Goal: Information Seeking & Learning: Learn about a topic

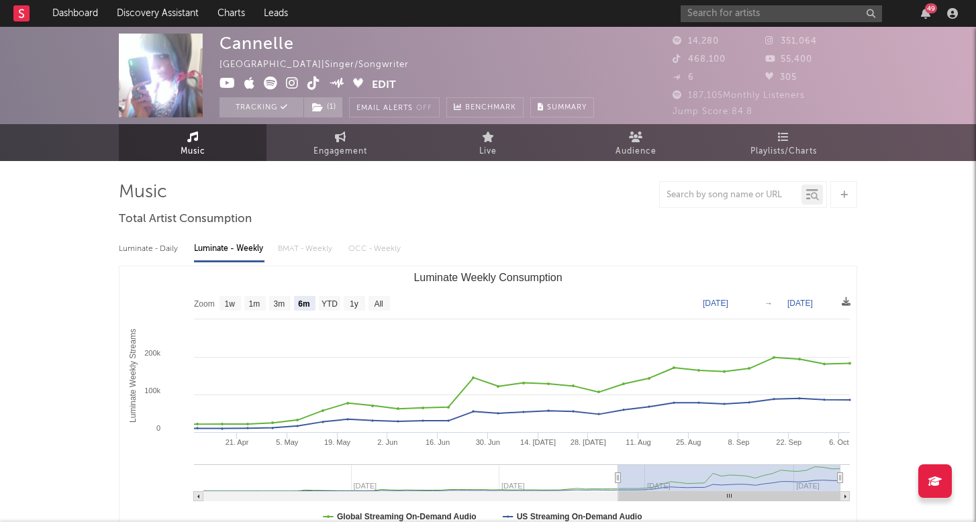
select select "6m"
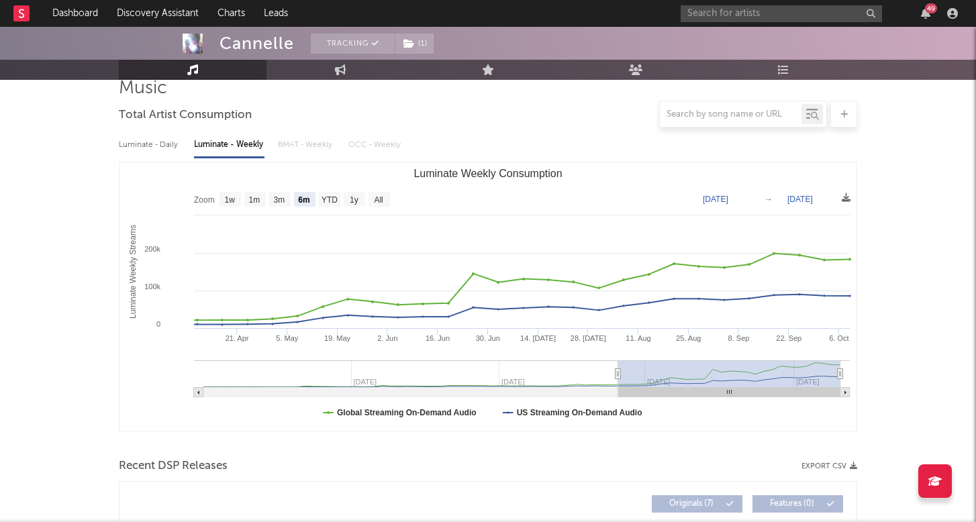
scroll to position [105, 0]
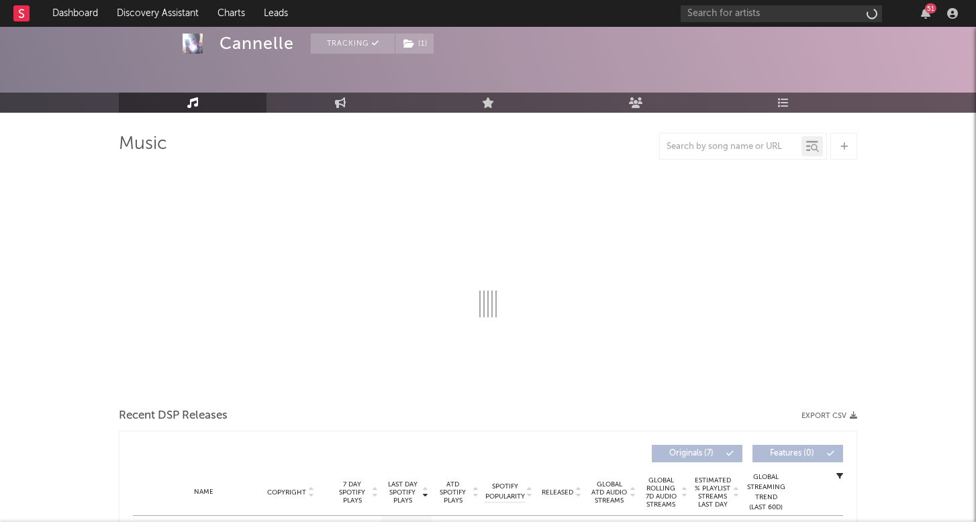
scroll to position [44, 0]
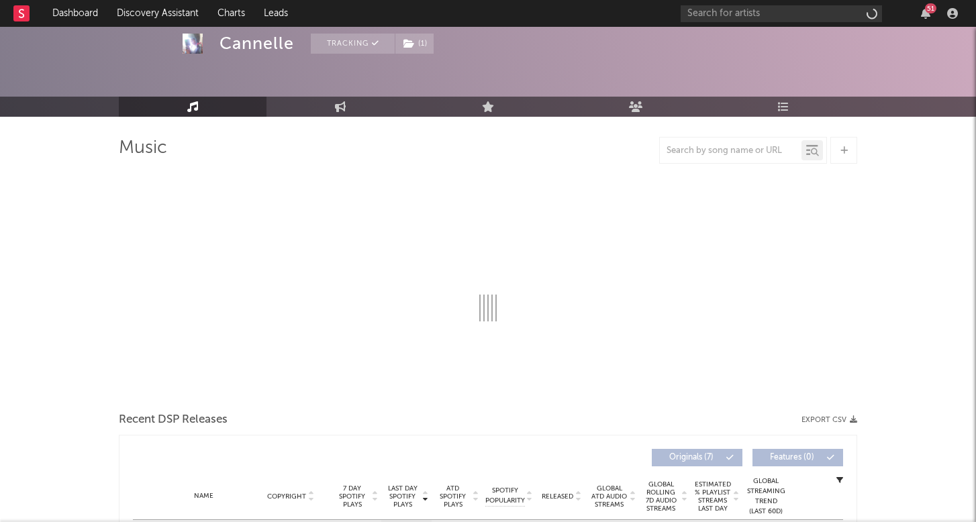
select select "1w"
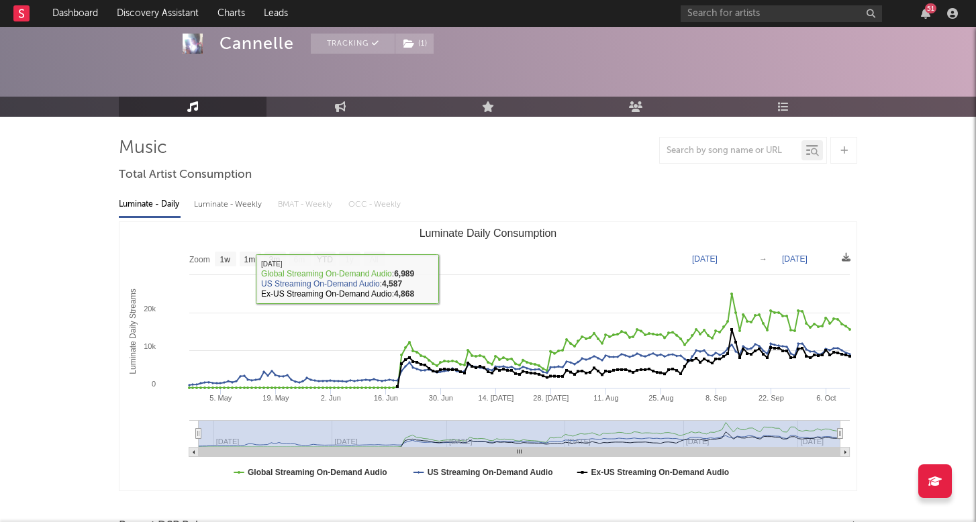
click at [238, 205] on div "Luminate - Weekly" at bounding box center [229, 204] width 70 height 23
select select "6m"
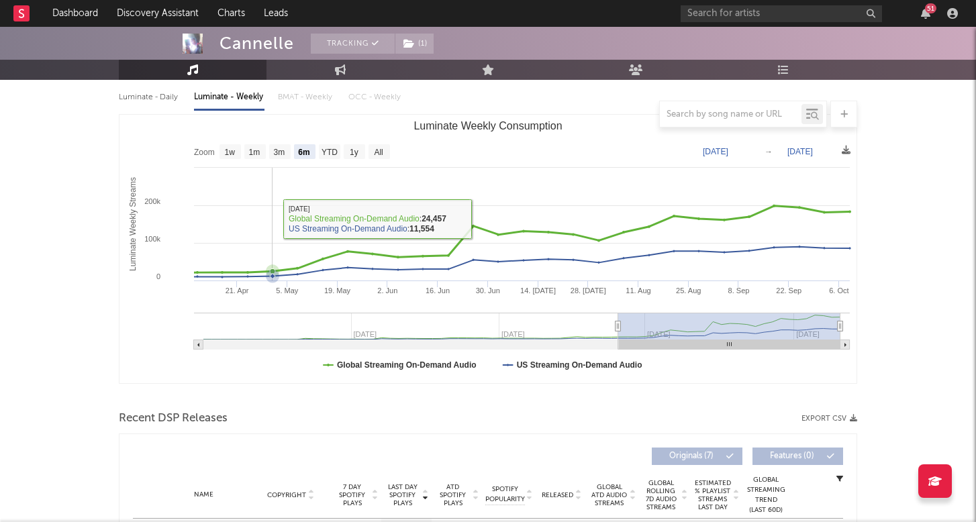
scroll to position [138, 0]
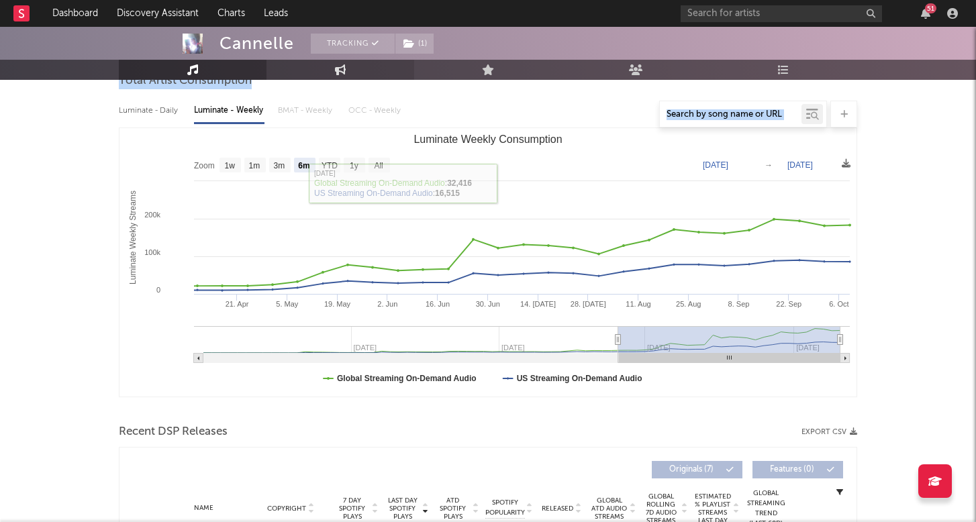
click at [344, 79] on link "Engagement" at bounding box center [340, 70] width 148 height 20
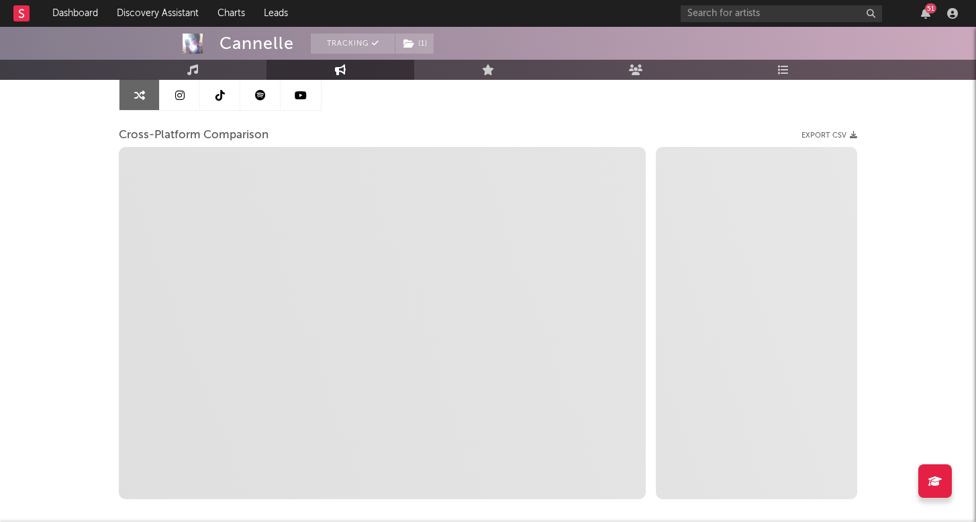
select select "1w"
select select "1m"
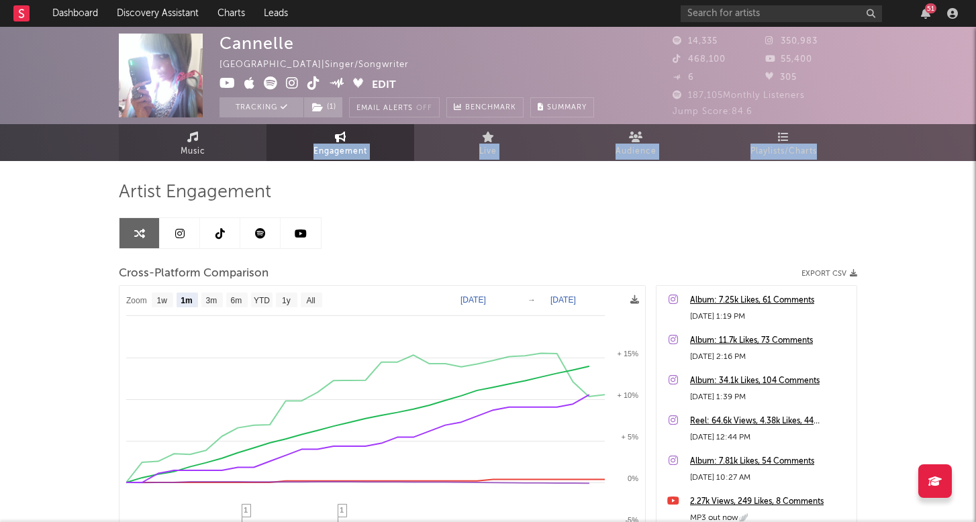
click at [207, 144] on link "Music" at bounding box center [193, 142] width 148 height 37
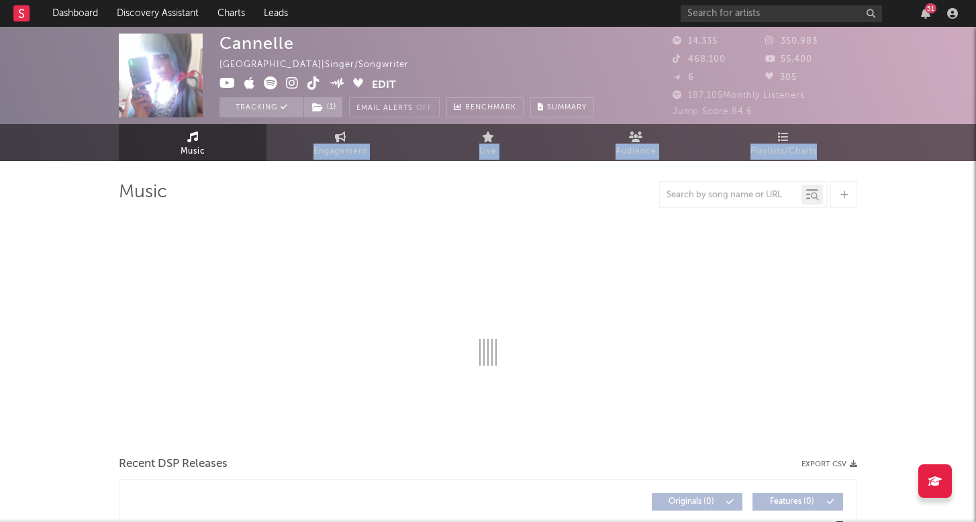
select select "1w"
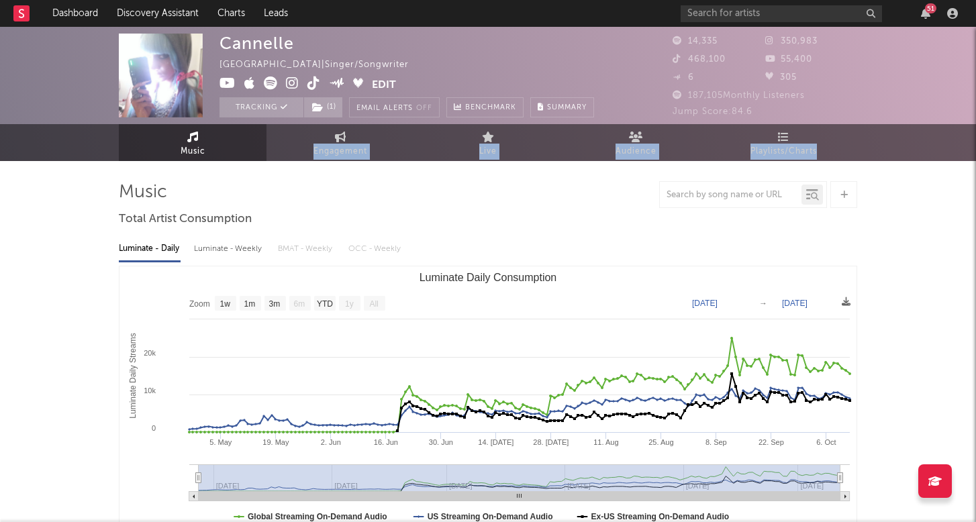
click at [291, 83] on icon at bounding box center [292, 82] width 13 height 13
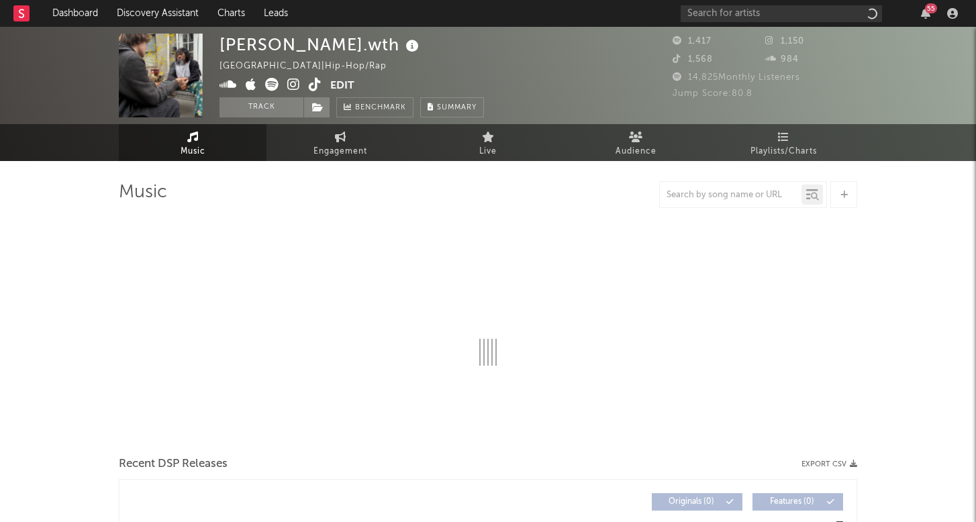
select select "6m"
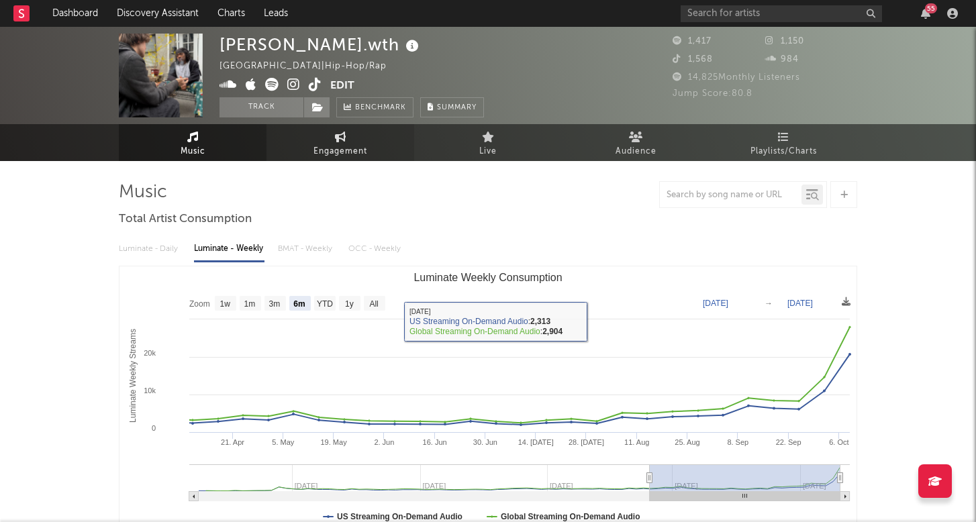
click at [348, 139] on link "Engagement" at bounding box center [340, 142] width 148 height 37
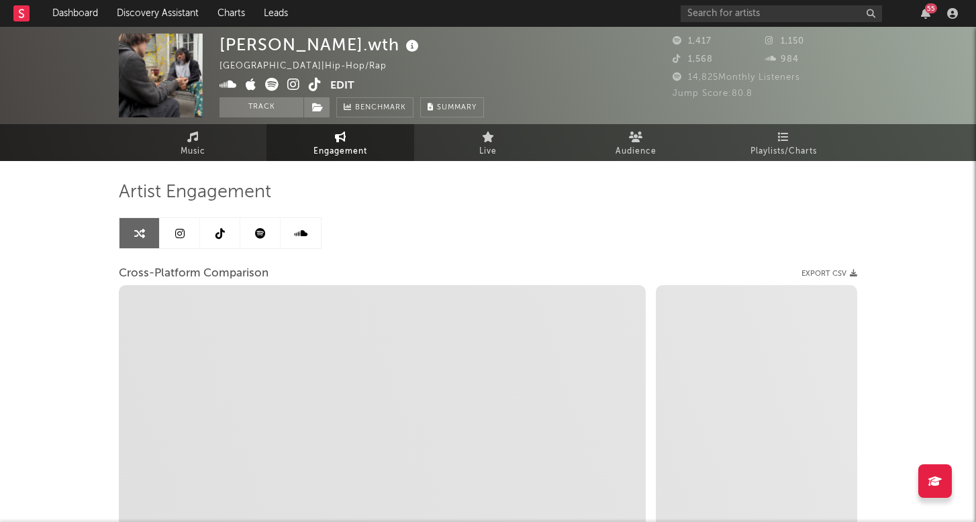
select select "1w"
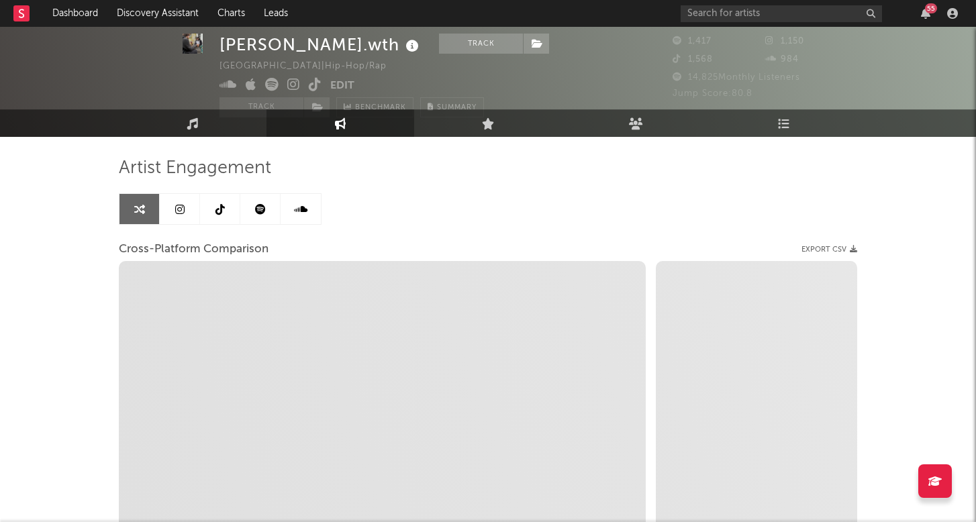
scroll to position [22, 1]
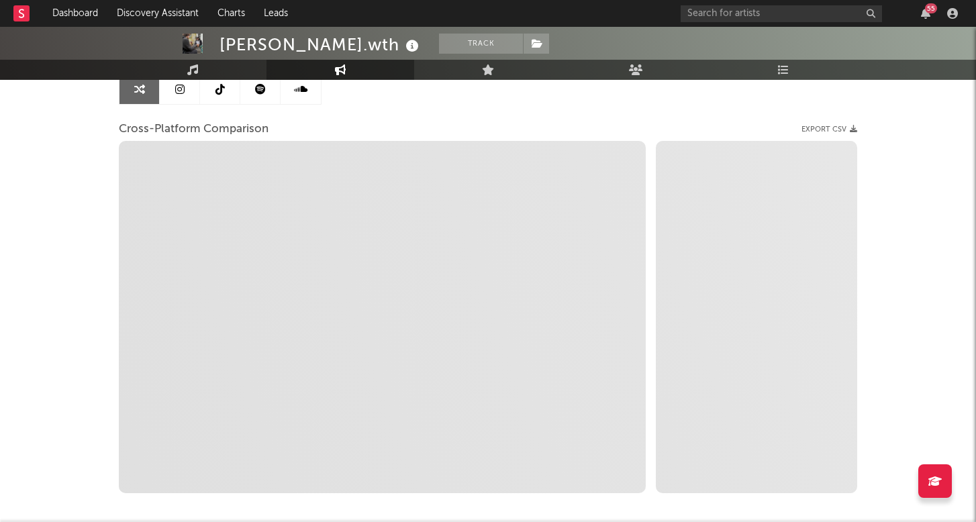
select select "1m"
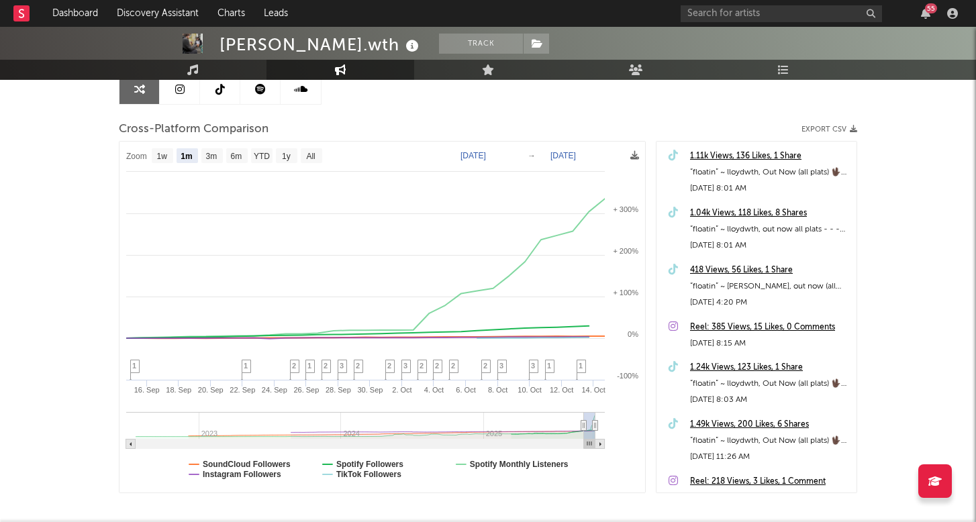
scroll to position [146, 0]
click at [213, 70] on link "Music" at bounding box center [193, 70] width 148 height 20
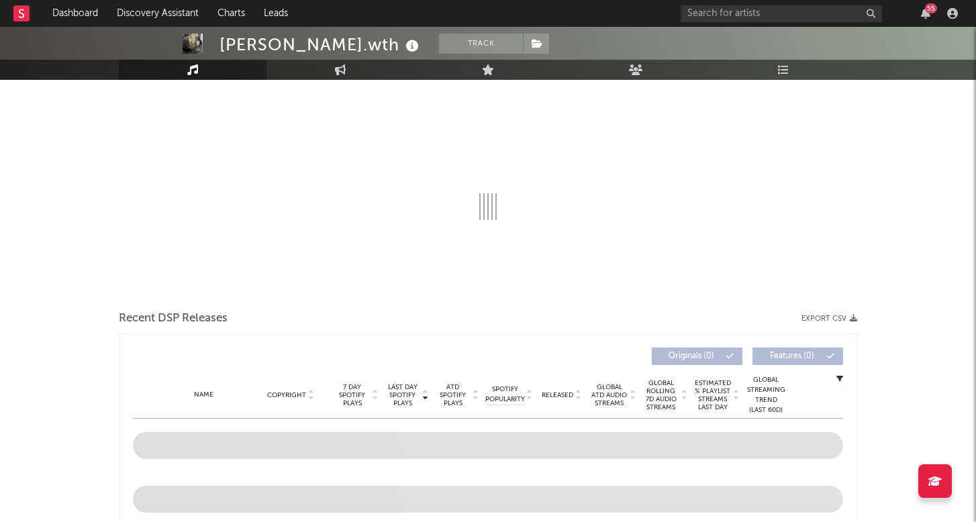
select select "6m"
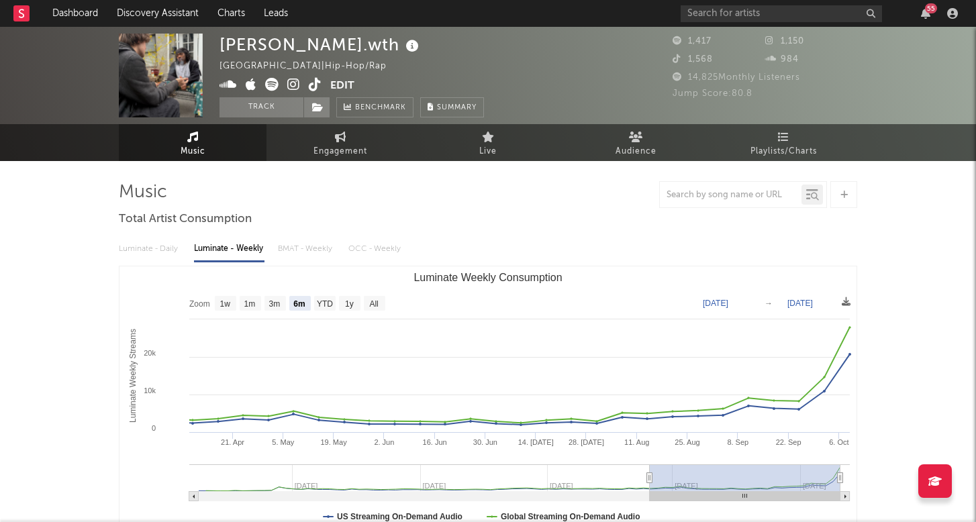
click at [296, 84] on icon at bounding box center [293, 84] width 13 height 13
